Goal: Information Seeking & Learning: Check status

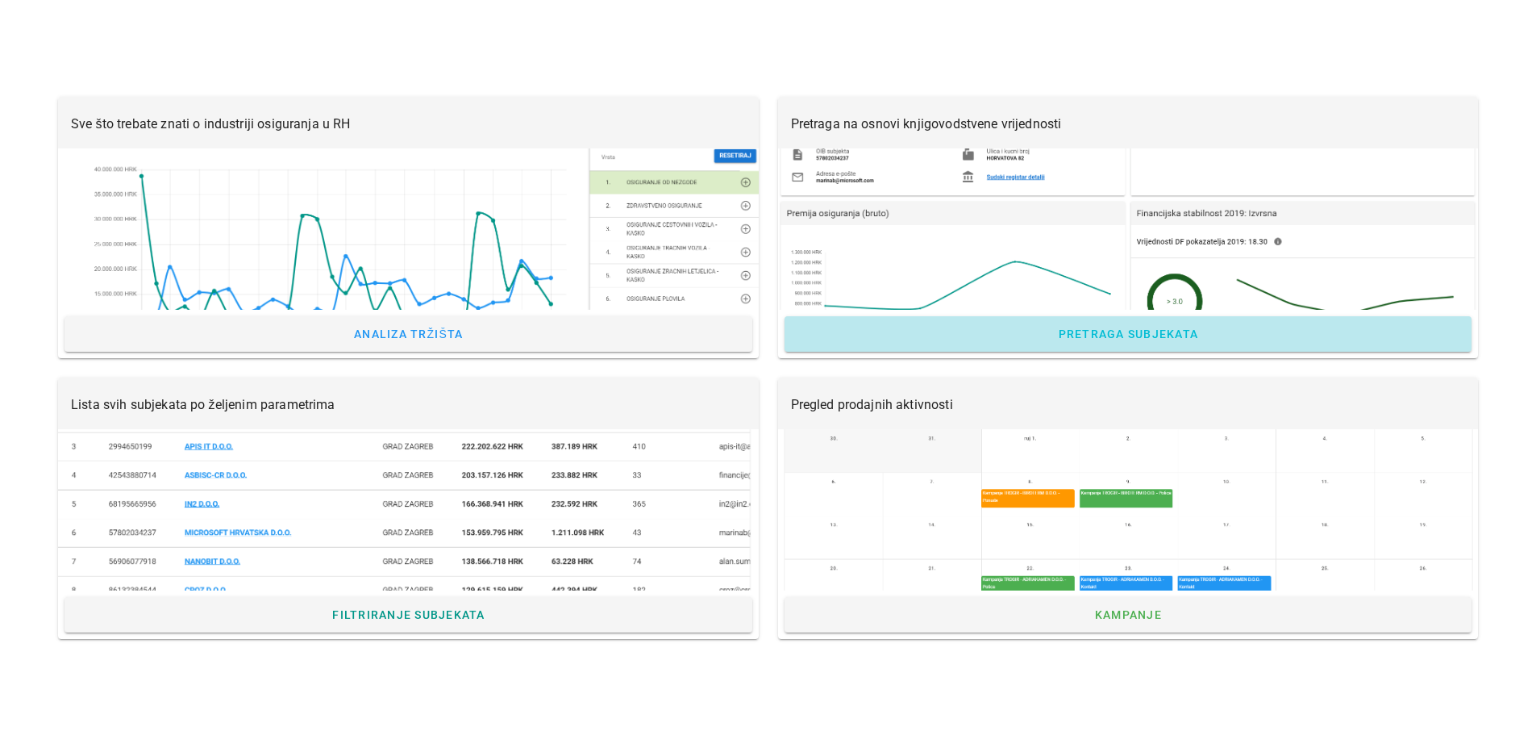
click at [1181, 334] on span "Pretraga subjekata" at bounding box center [1127, 333] width 141 height 13
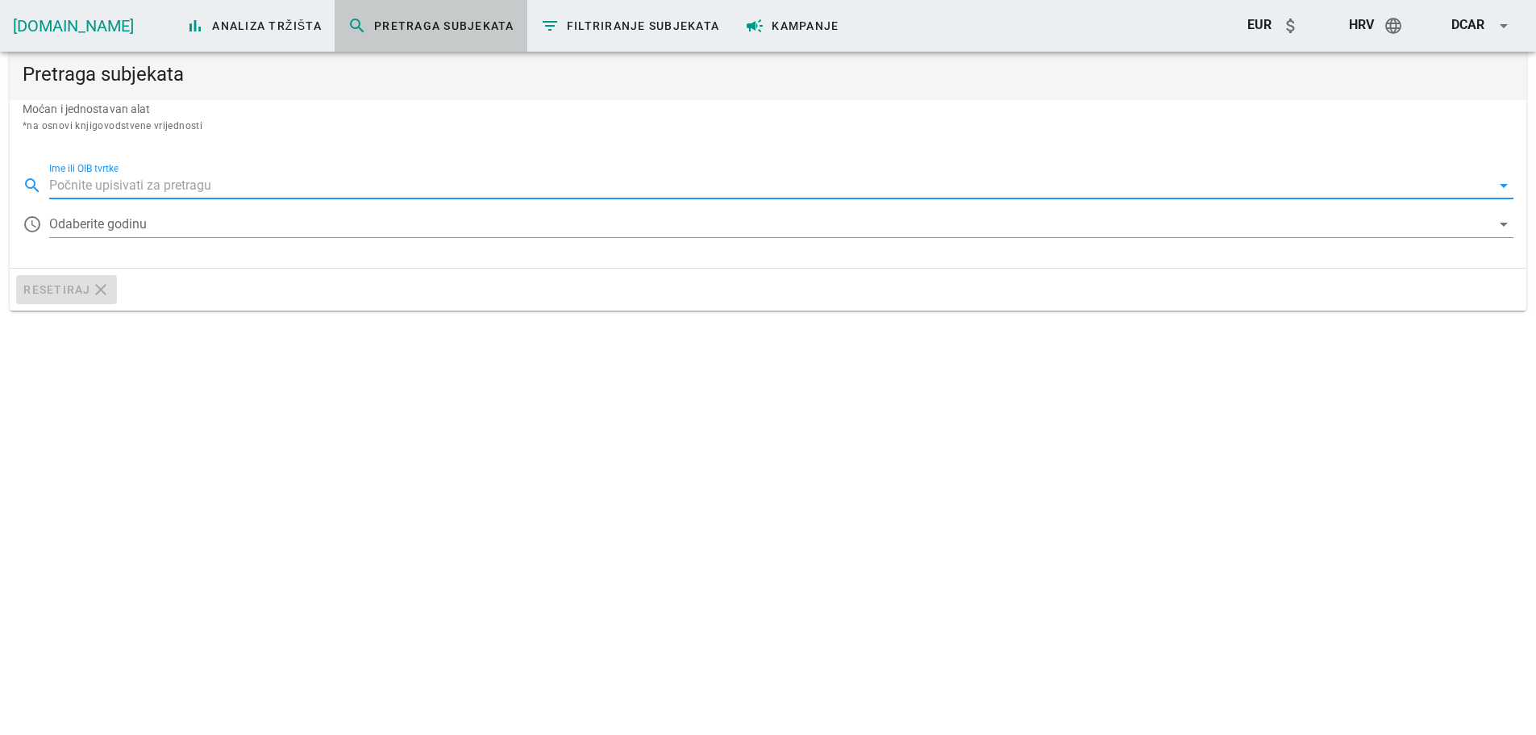
click at [94, 182] on input "Ime ili OIB tvrtke" at bounding box center [770, 186] width 1442 height 26
type input "HARBURG-FREUDENBERGER BELIŠĆE D.O.O."
click at [127, 226] on div at bounding box center [770, 224] width 1442 height 26
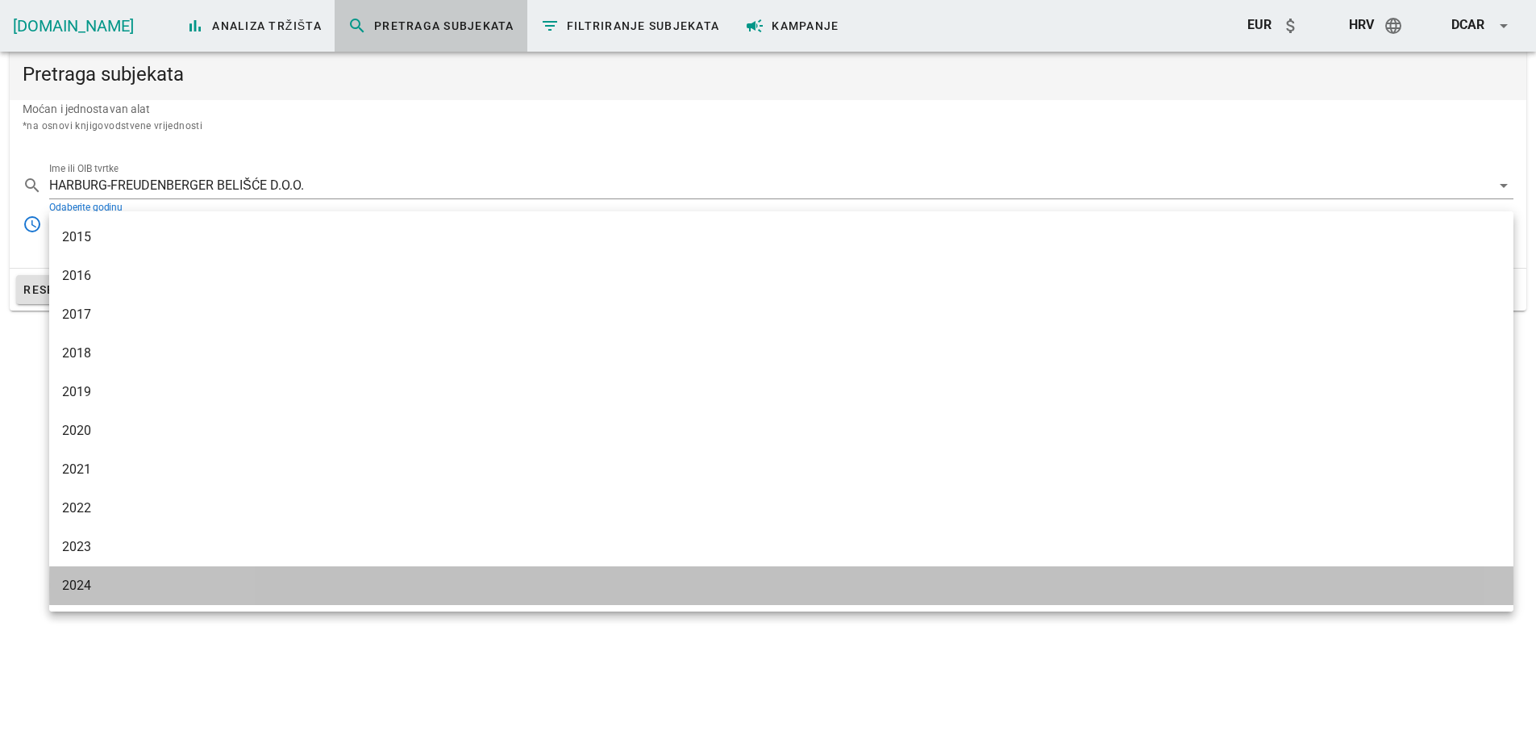
click at [84, 588] on div "2024" at bounding box center [781, 584] width 1439 height 15
